Goal: Information Seeking & Learning: Learn about a topic

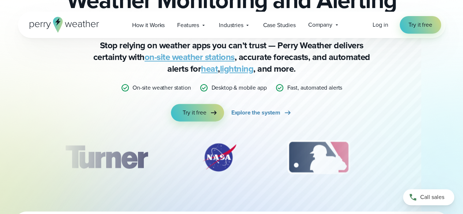
scroll to position [37, 0]
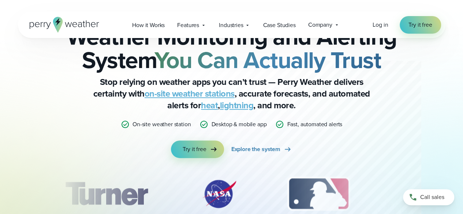
click at [237, 108] on link "lightning" at bounding box center [237, 105] width 34 height 13
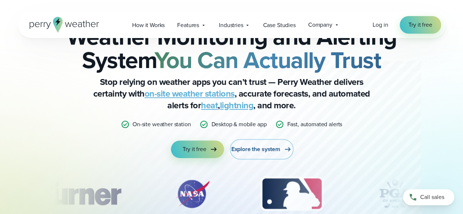
click at [261, 148] on span "Explore the system" at bounding box center [256, 149] width 49 height 9
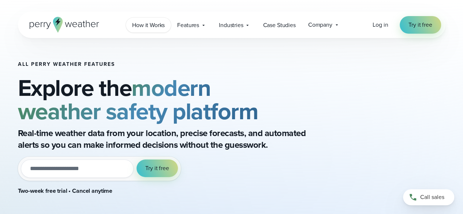
click at [155, 25] on span "How it Works" at bounding box center [148, 25] width 33 height 9
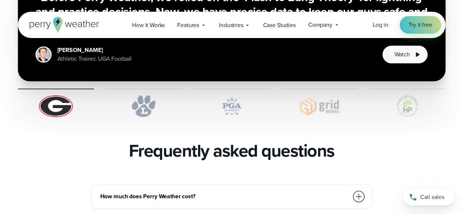
scroll to position [1575, 0]
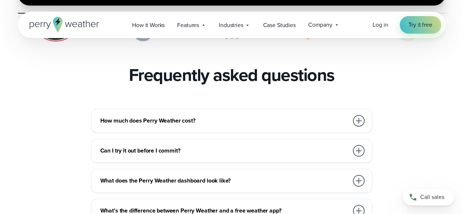
click at [189, 117] on h3 "How much does Perry Weather cost?" at bounding box center [224, 121] width 248 height 9
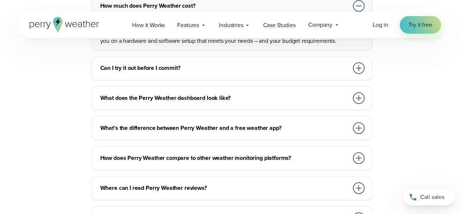
scroll to position [1649, 0]
